Goal: Task Accomplishment & Management: Manage account settings

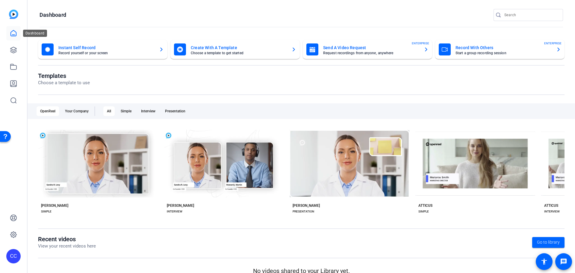
click at [15, 33] on icon at bounding box center [13, 33] width 7 height 7
click at [13, 50] on icon at bounding box center [13, 49] width 7 height 7
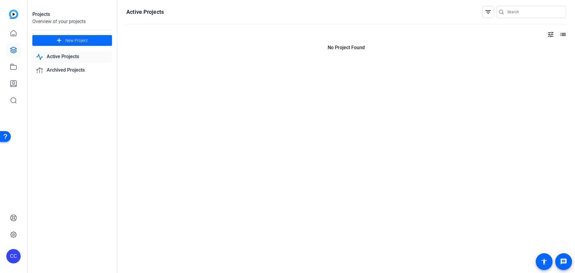
click at [68, 40] on span "New Project" at bounding box center [76, 40] width 22 height 6
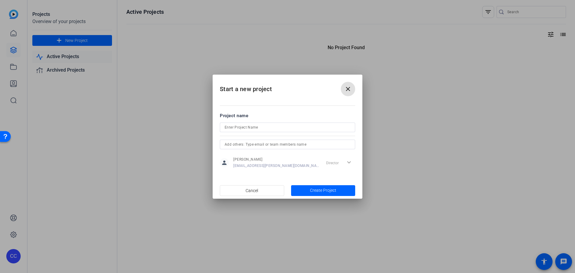
click at [280, 127] on input at bounding box center [287, 127] width 126 height 7
type input "Christie - Testing October"
click at [324, 191] on span "Create Project" at bounding box center [323, 190] width 26 height 6
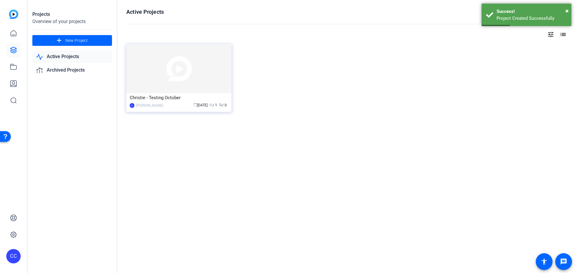
click at [68, 58] on link "Active Projects" at bounding box center [72, 57] width 80 height 12
click at [68, 70] on link "Archived Projects" at bounding box center [72, 70] width 80 height 12
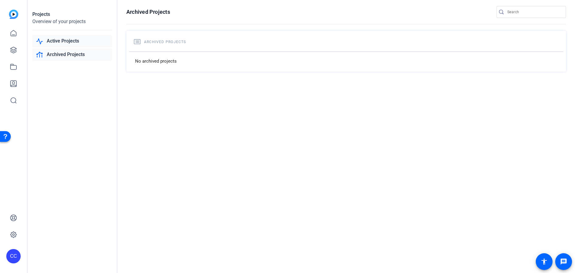
click at [67, 41] on link "Active Projects" at bounding box center [72, 41] width 80 height 12
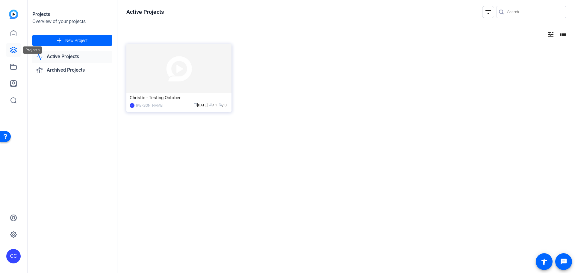
click at [17, 50] on link at bounding box center [13, 50] width 14 height 14
click at [13, 65] on icon at bounding box center [13, 66] width 6 height 5
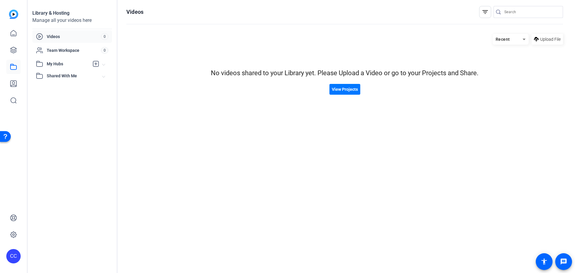
click at [54, 63] on span "My Hubs" at bounding box center [68, 64] width 42 height 6
click at [68, 91] on span "Shared With Me" at bounding box center [75, 89] width 56 height 6
click at [13, 100] on icon at bounding box center [13, 100] width 7 height 7
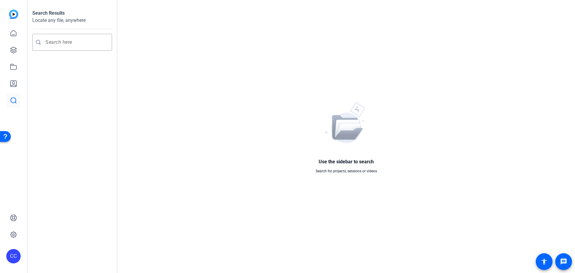
click at [9, 14] on img at bounding box center [13, 14] width 9 height 9
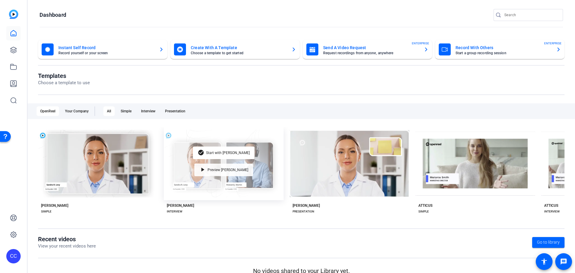
scroll to position [10, 0]
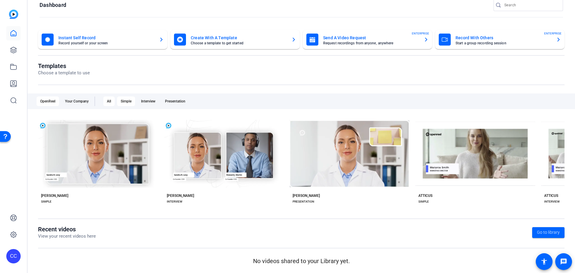
click at [129, 98] on div "Simple" at bounding box center [126, 101] width 18 height 10
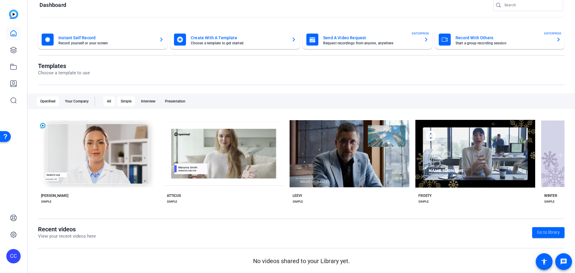
click at [104, 103] on div "All" at bounding box center [108, 101] width 11 height 10
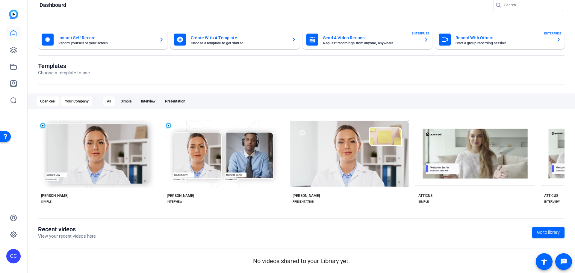
click at [86, 104] on div "Your Company" at bounding box center [76, 101] width 31 height 10
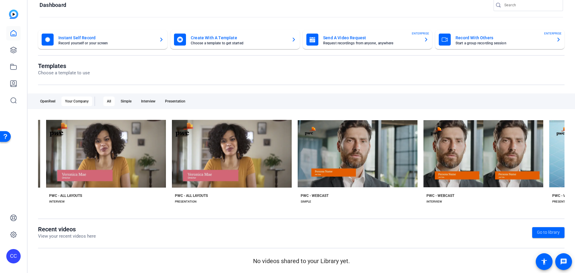
scroll to position [0, 0]
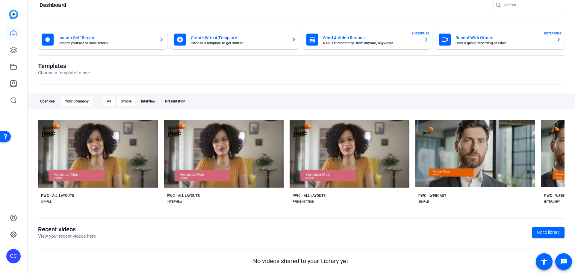
click at [121, 99] on div "Simple" at bounding box center [126, 101] width 18 height 10
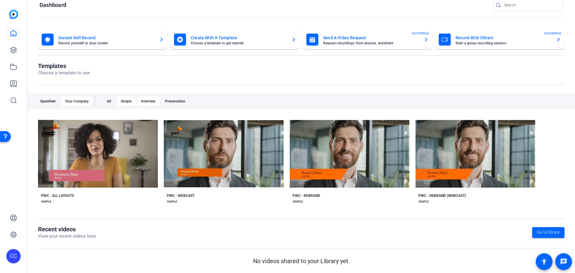
click at [148, 100] on div "Interview" at bounding box center [148, 101] width 22 height 10
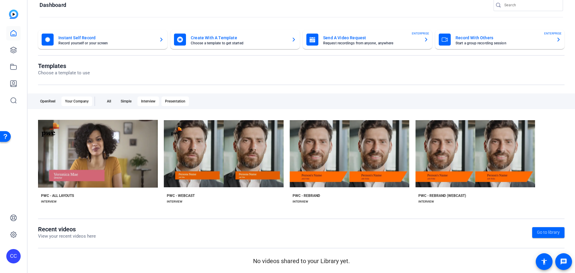
click at [177, 99] on div "Presentation" at bounding box center [175, 101] width 28 height 10
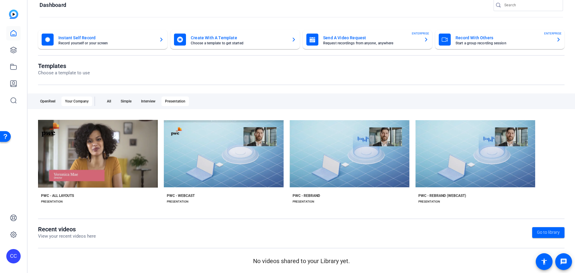
click at [33, 102] on div "OpenReel Your Company All Simple Interview Presentation" at bounding box center [301, 101] width 547 height 16
click at [40, 102] on div "OpenReel" at bounding box center [48, 101] width 22 height 10
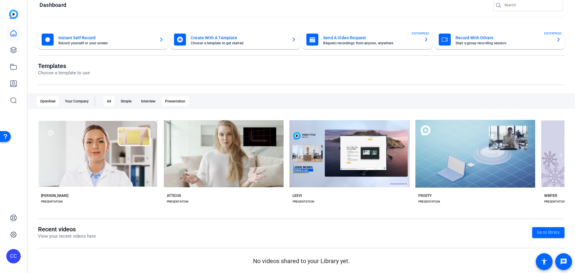
click at [108, 102] on div "All" at bounding box center [108, 101] width 11 height 10
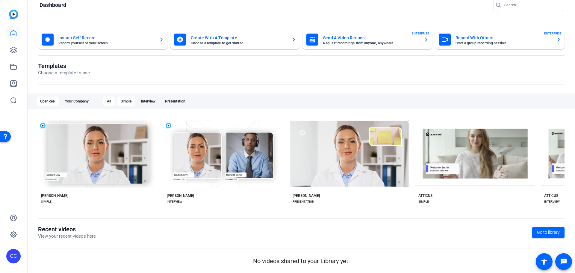
click at [123, 102] on div "Simple" at bounding box center [126, 101] width 18 height 10
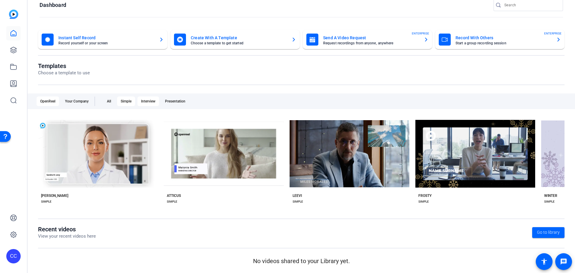
click at [148, 102] on div "Interview" at bounding box center [148, 101] width 22 height 10
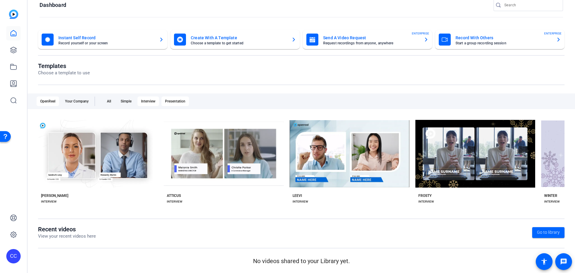
click at [175, 101] on div "Presentation" at bounding box center [175, 101] width 28 height 10
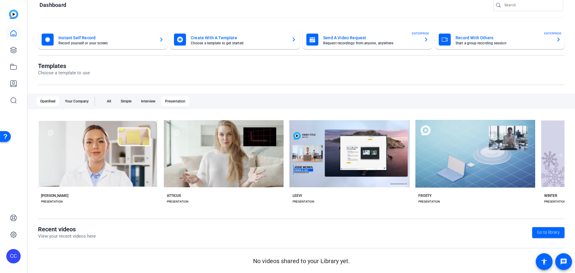
click at [496, 44] on mat-card-subtitle "Start a group recording session" at bounding box center [503, 43] width 96 height 4
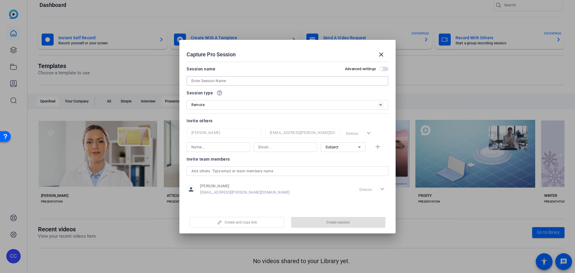
click at [246, 82] on input at bounding box center [287, 80] width 192 height 7
type input "OnePass"
click at [235, 143] on input at bounding box center [218, 146] width 54 height 7
click at [313, 224] on span "button" at bounding box center [338, 222] width 95 height 14
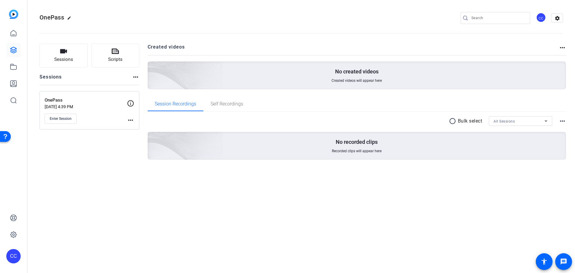
click at [97, 106] on p "[DATE] 4:39 PM" at bounding box center [86, 106] width 82 height 5
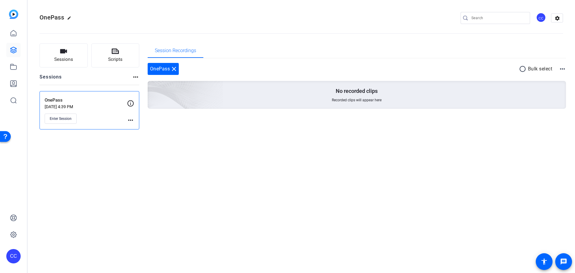
click at [132, 119] on mat-icon "more_horiz" at bounding box center [130, 119] width 7 height 7
click at [145, 131] on span "Edit Session" at bounding box center [145, 128] width 27 height 7
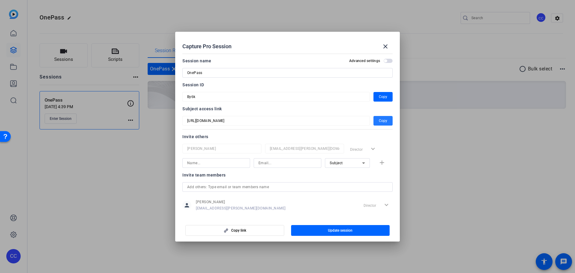
click at [384, 122] on span "button" at bounding box center [382, 120] width 19 height 14
click at [384, 60] on span "button" at bounding box center [385, 60] width 3 height 3
click at [388, 60] on span "button" at bounding box center [389, 60] width 3 height 3
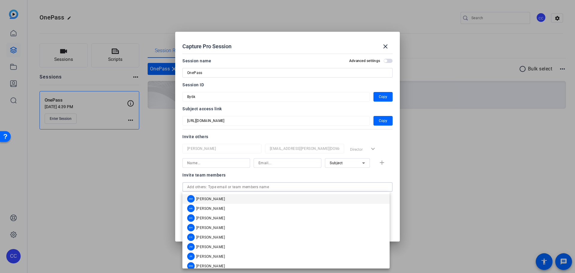
click at [233, 190] on input "text" at bounding box center [287, 186] width 201 height 7
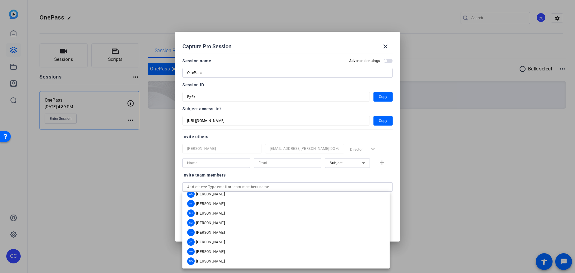
click at [266, 185] on input "text" at bounding box center [287, 186] width 201 height 7
click at [439, 183] on div at bounding box center [287, 136] width 575 height 273
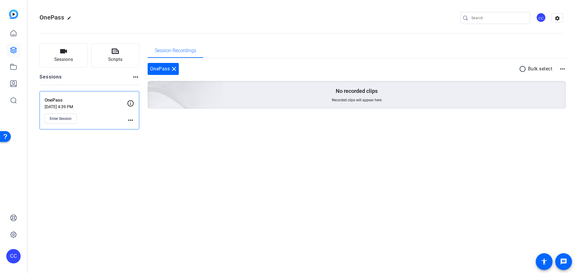
click at [77, 102] on p "OnePass" at bounding box center [86, 100] width 82 height 7
click at [127, 102] on icon at bounding box center [130, 103] width 7 height 7
click at [130, 120] on mat-icon "more_horiz" at bounding box center [130, 119] width 7 height 7
click at [119, 52] on div at bounding box center [287, 136] width 575 height 273
click at [119, 52] on button "Scripts" at bounding box center [115, 55] width 48 height 24
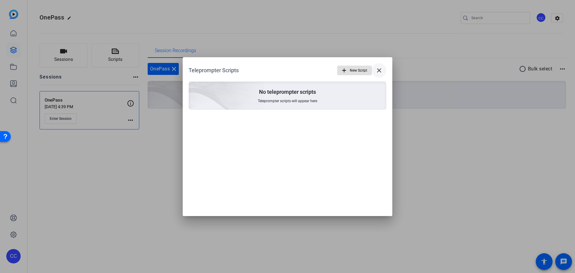
click at [379, 71] on mat-icon "close" at bounding box center [378, 70] width 7 height 7
